Goal: Task Accomplishment & Management: Use online tool/utility

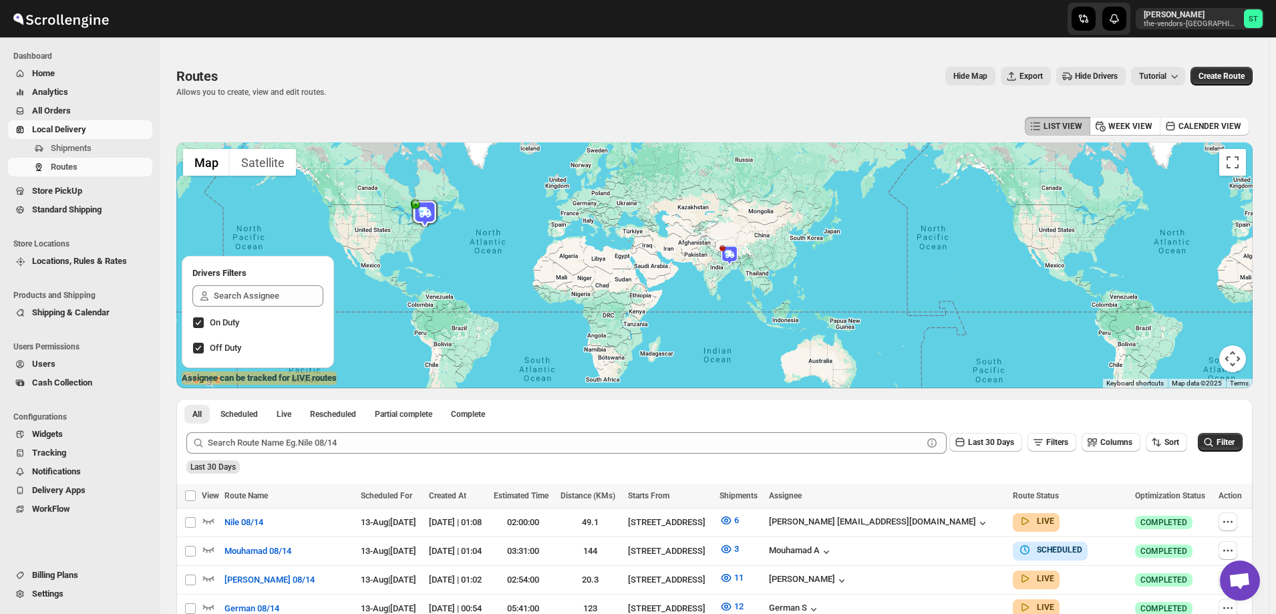
scroll to position [267, 0]
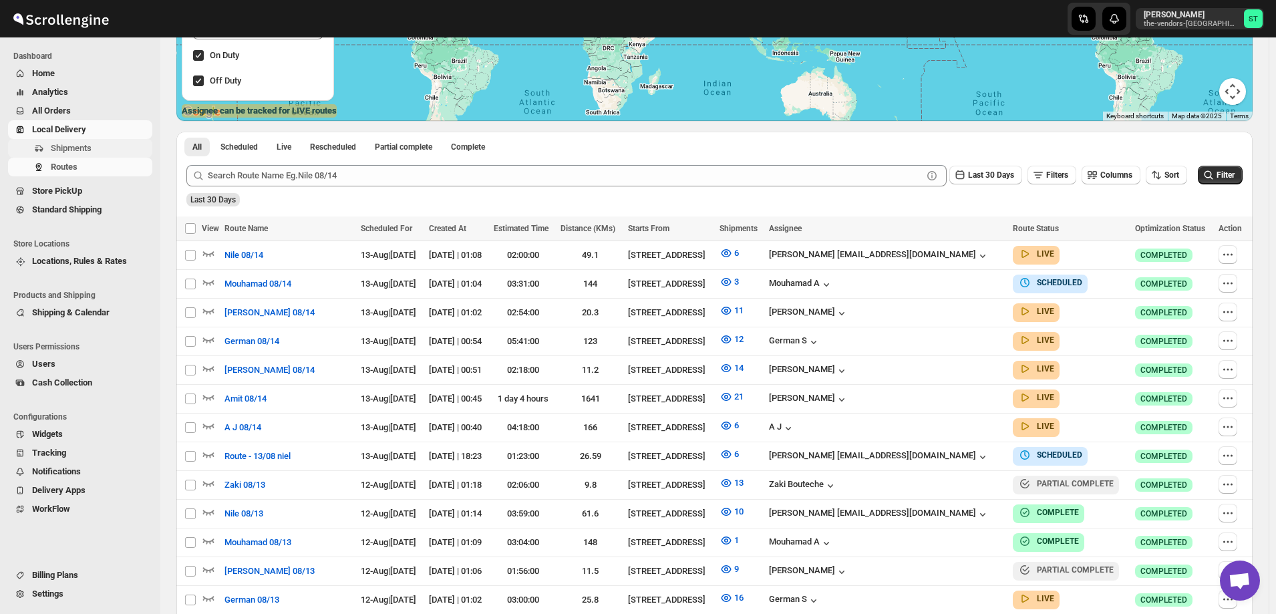
click at [78, 152] on span "Shipments" at bounding box center [71, 148] width 41 height 10
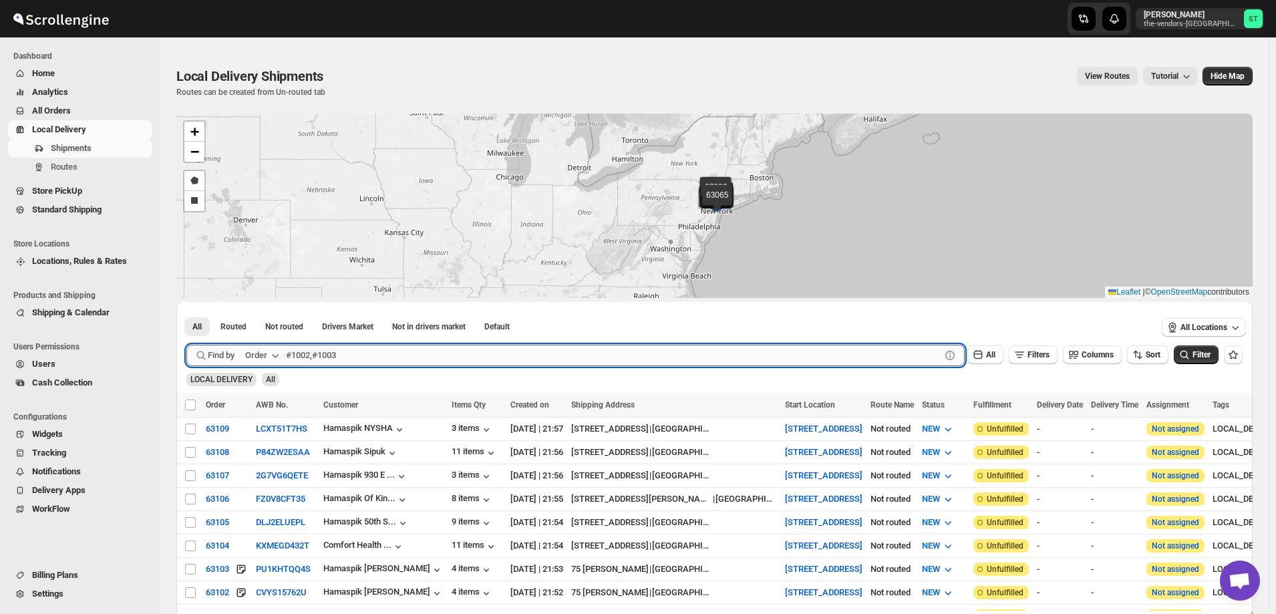
drag, startPoint x: 349, startPoint y: 349, endPoint x: 361, endPoint y: 345, distance: 12.9
click at [353, 349] on input "text" at bounding box center [613, 355] width 655 height 21
type input "63008"
click button "Submit" at bounding box center [205, 308] width 38 height 14
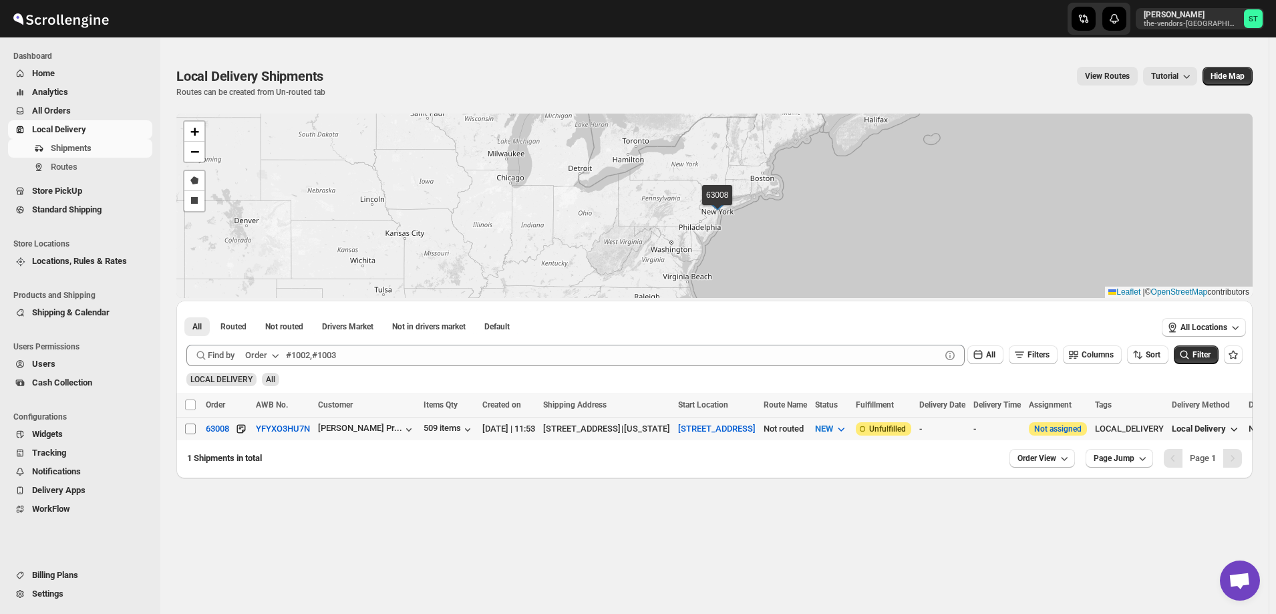
click at [192, 424] on input "Select shipment" at bounding box center [190, 429] width 11 height 11
checkbox input "true"
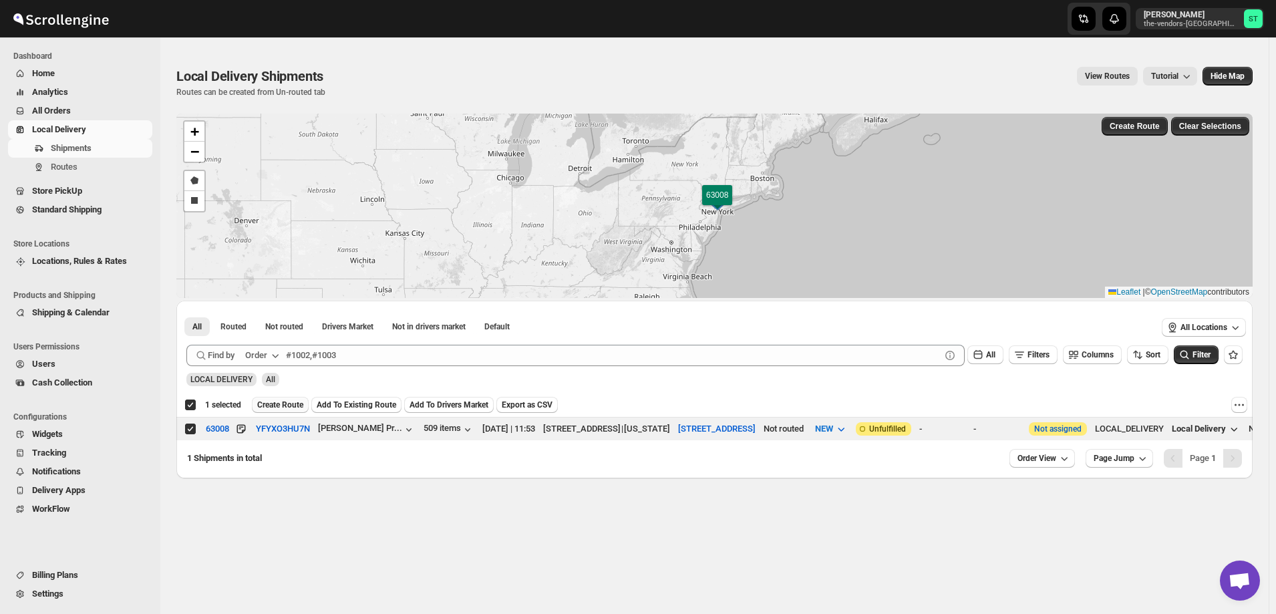
click at [299, 404] on span "Create Route" at bounding box center [280, 405] width 46 height 11
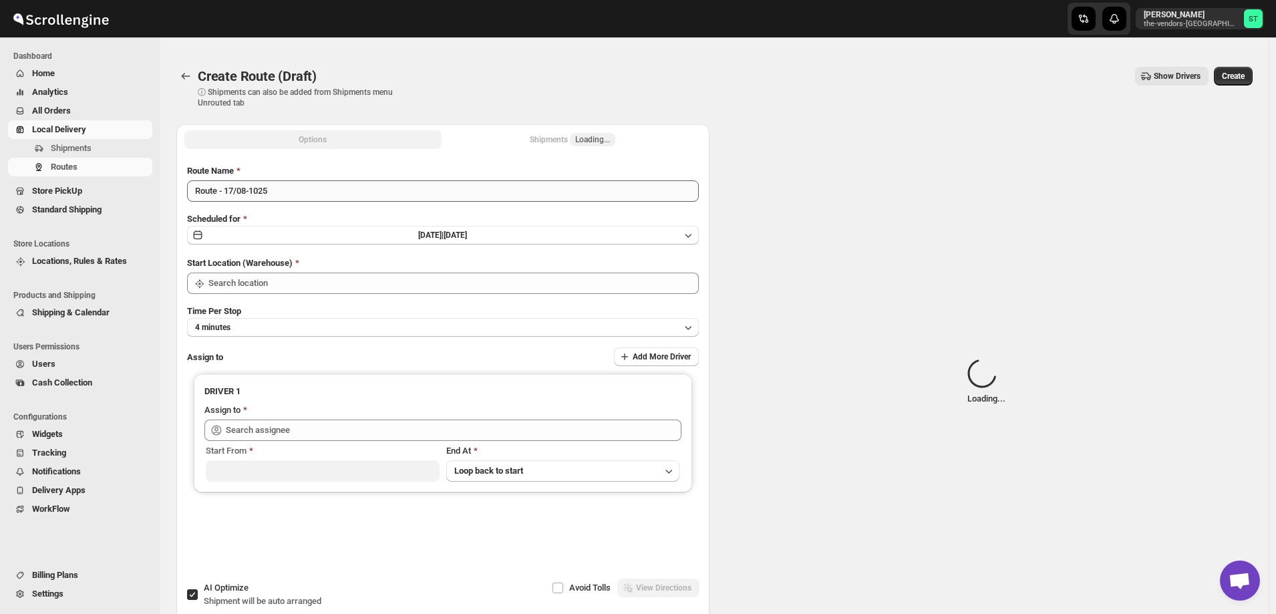
type input "[STREET_ADDRESS]"
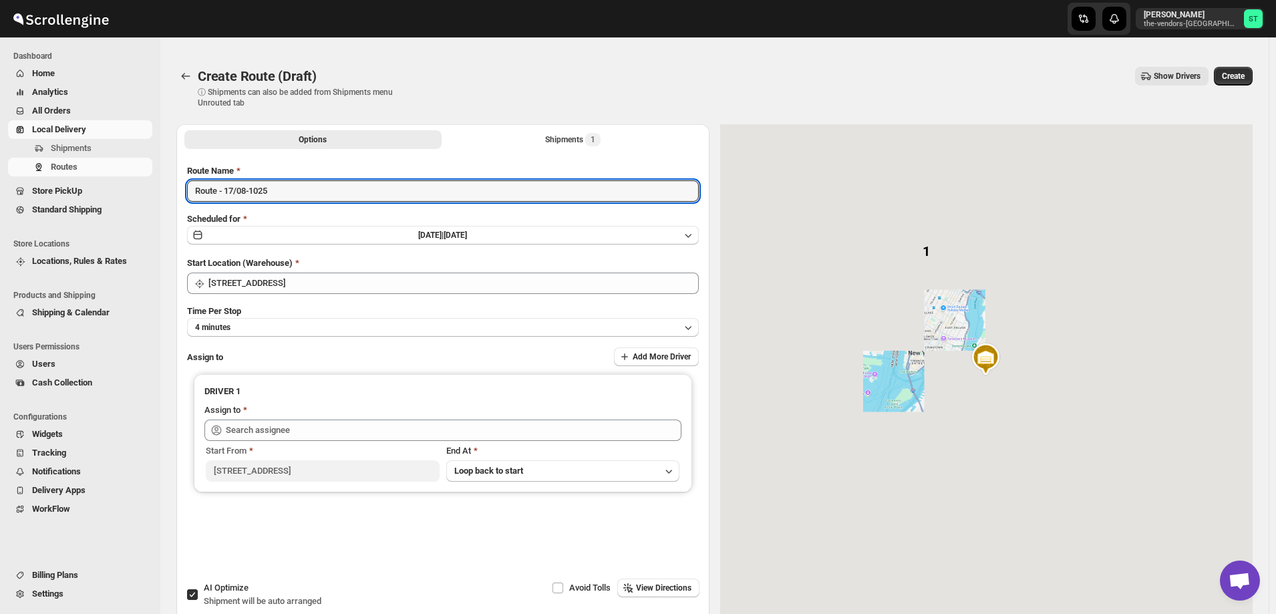
drag, startPoint x: 288, startPoint y: 184, endPoint x: 129, endPoint y: 200, distance: 159.8
click at [137, 202] on div "Skip to content [PERSON_NAME] the-vendors-[GEOGRAPHIC_DATA] ST Dashboard Home A…" at bounding box center [638, 360] width 1276 height 694
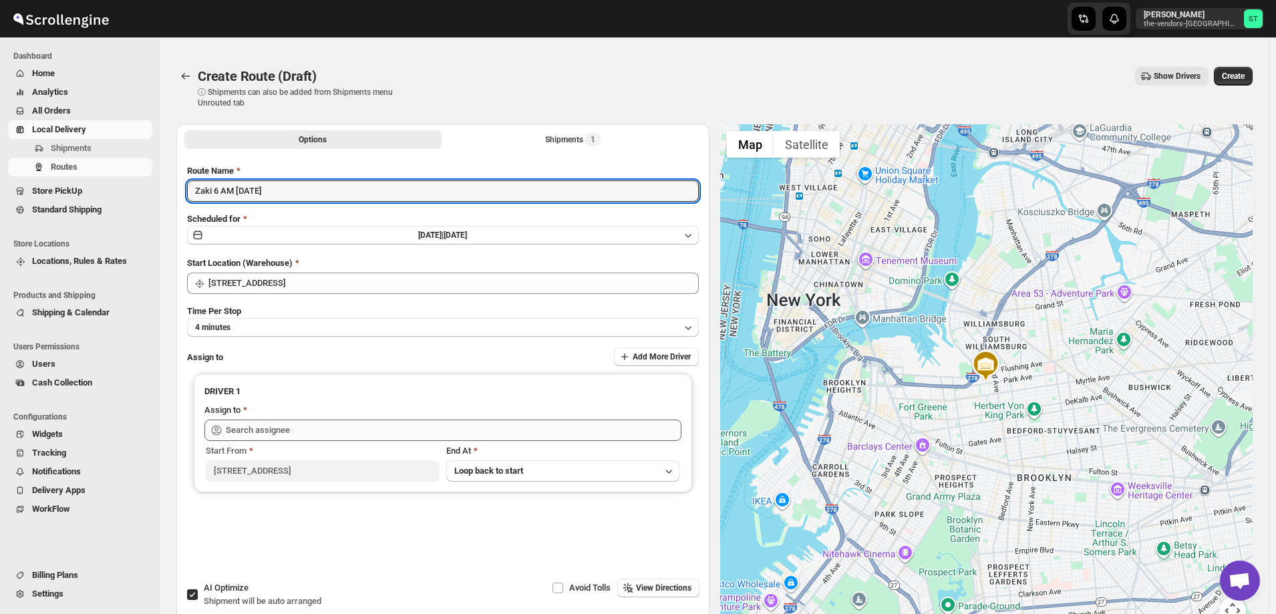
type input "Zaki 6 AM [DATE]"
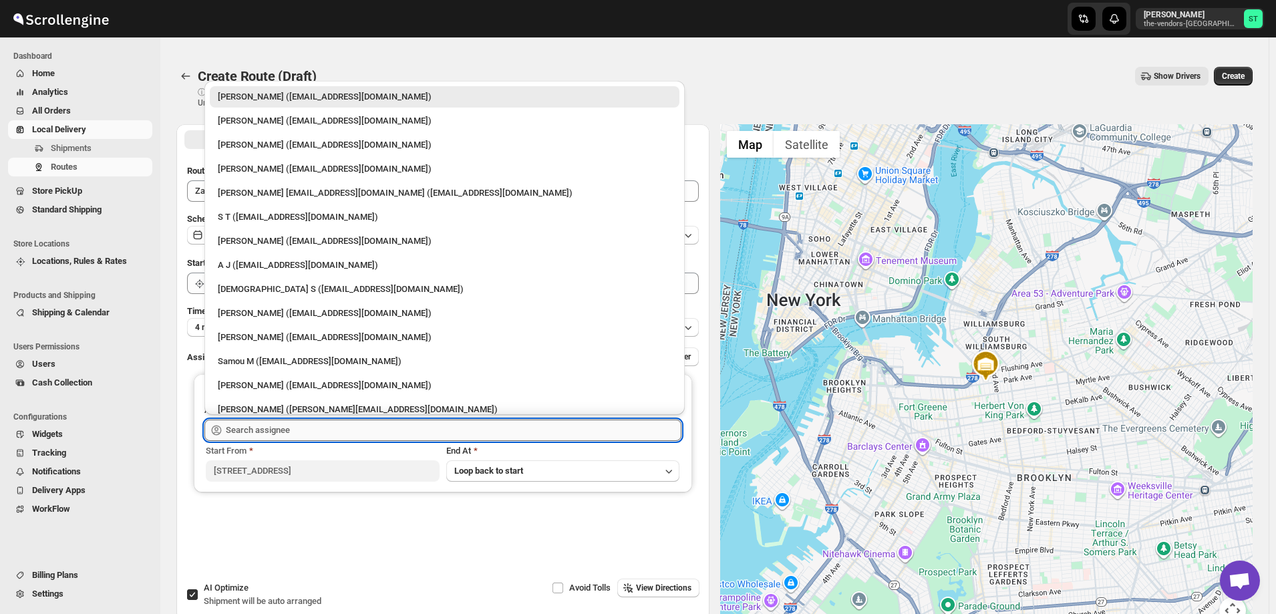
click at [325, 428] on input "text" at bounding box center [454, 430] width 456 height 21
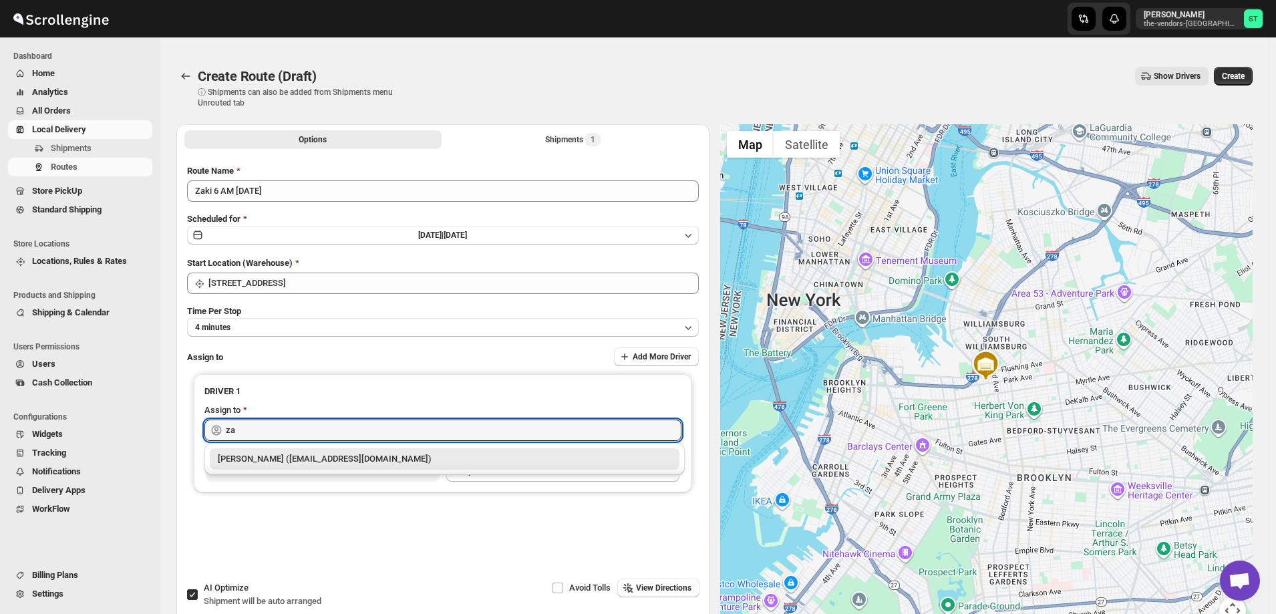
click at [308, 454] on div "[PERSON_NAME] ([EMAIL_ADDRESS][DOMAIN_NAME])" at bounding box center [445, 458] width 454 height 13
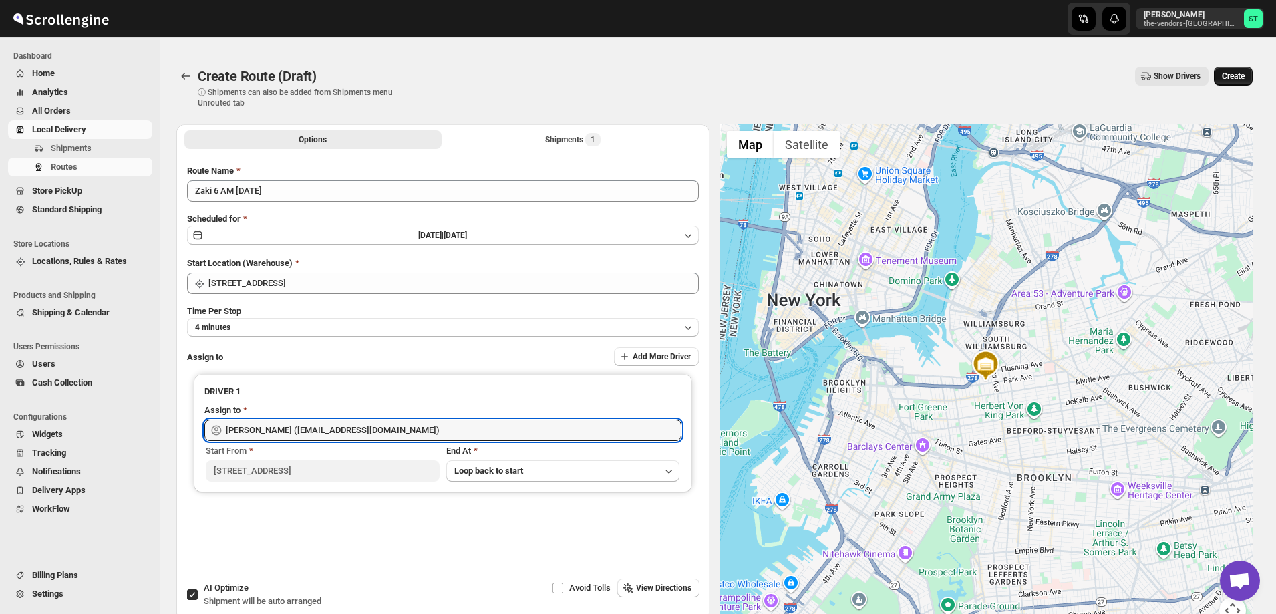
type input "[PERSON_NAME] ([EMAIL_ADDRESS][DOMAIN_NAME])"
click at [1245, 71] on button "Create" at bounding box center [1233, 76] width 39 height 19
